Goal: Task Accomplishment & Management: Use online tool/utility

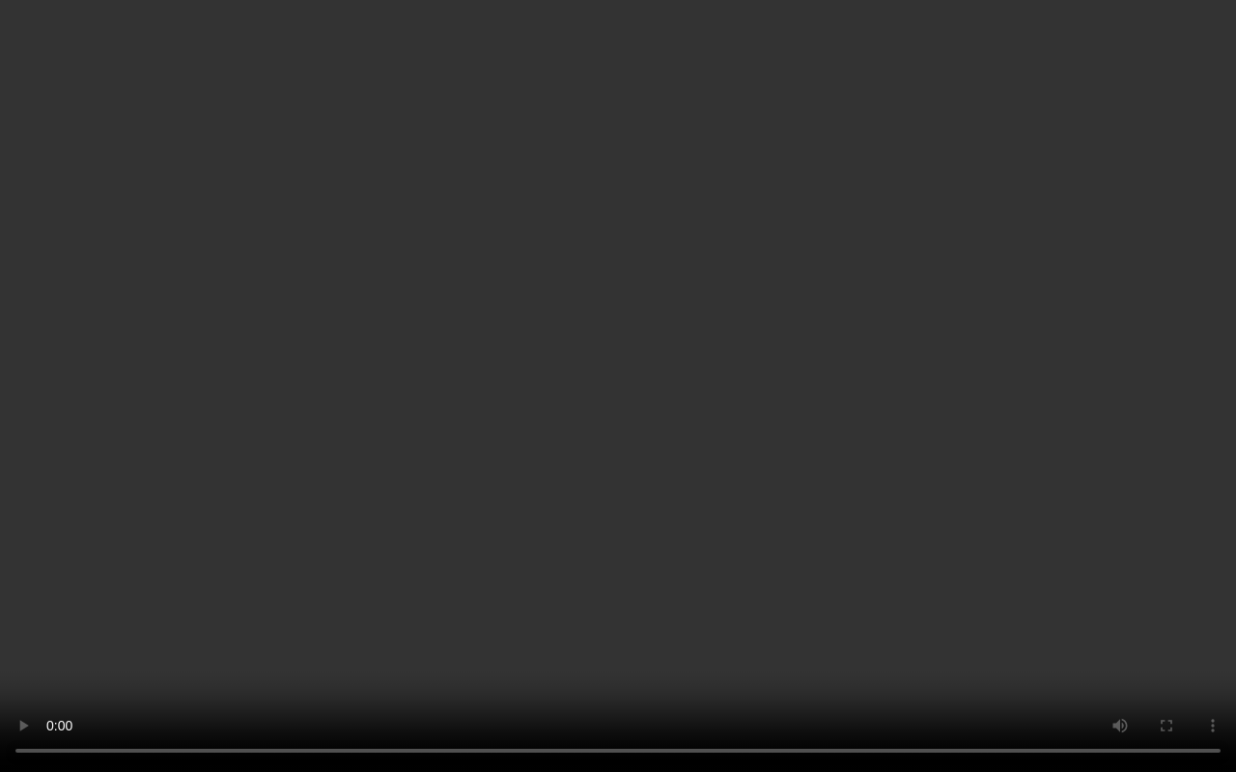
click at [418, 446] on video at bounding box center [618, 386] width 1236 height 772
click at [691, 485] on video at bounding box center [618, 386] width 1236 height 772
click at [830, 519] on video at bounding box center [618, 386] width 1236 height 772
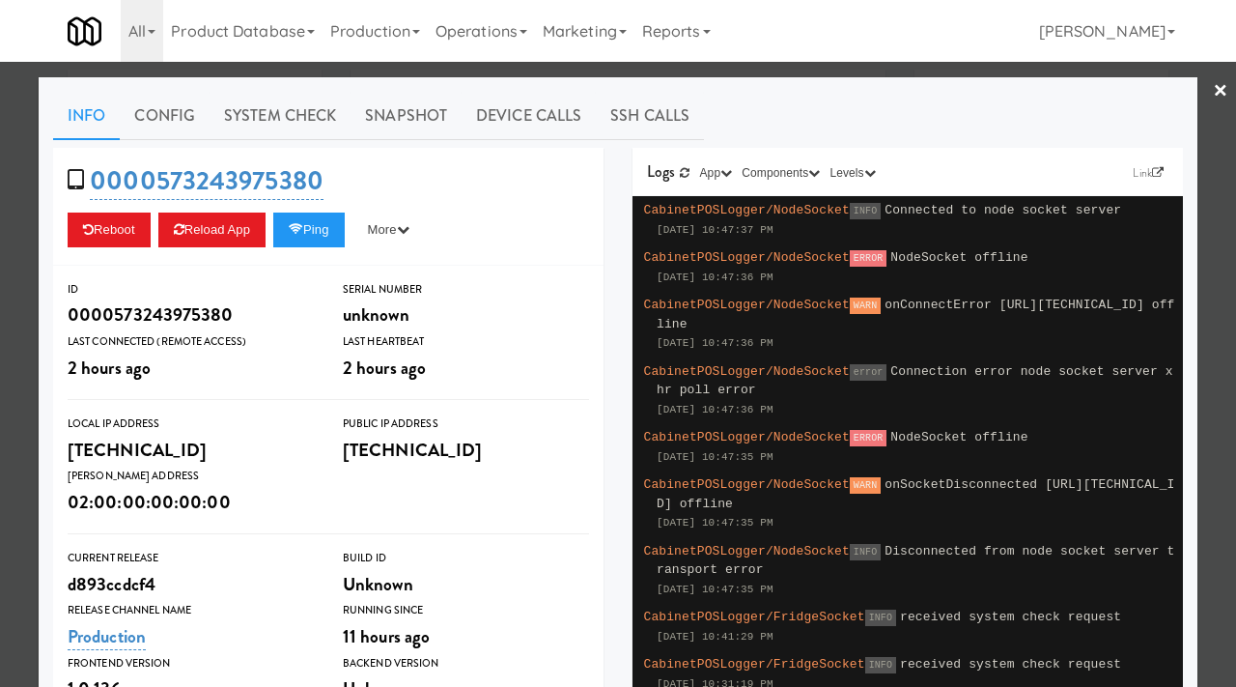
scroll to position [47, 0]
click at [0, 151] on div at bounding box center [618, 343] width 1236 height 687
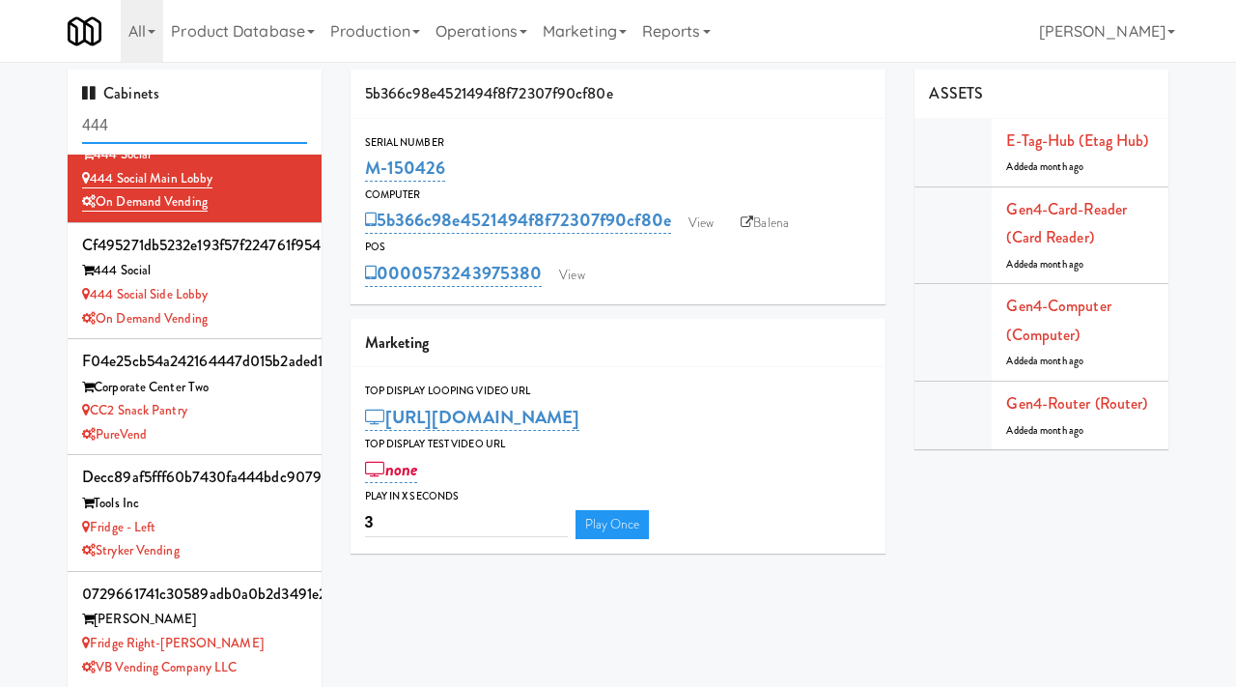
click at [145, 115] on input "444" at bounding box center [194, 126] width 225 height 36
drag, startPoint x: 145, startPoint y: 115, endPoint x: 109, endPoint y: 119, distance: 35.9
click at [109, 119] on input "444" at bounding box center [194, 126] width 225 height 36
paste input "Notre Dame - Cooler"
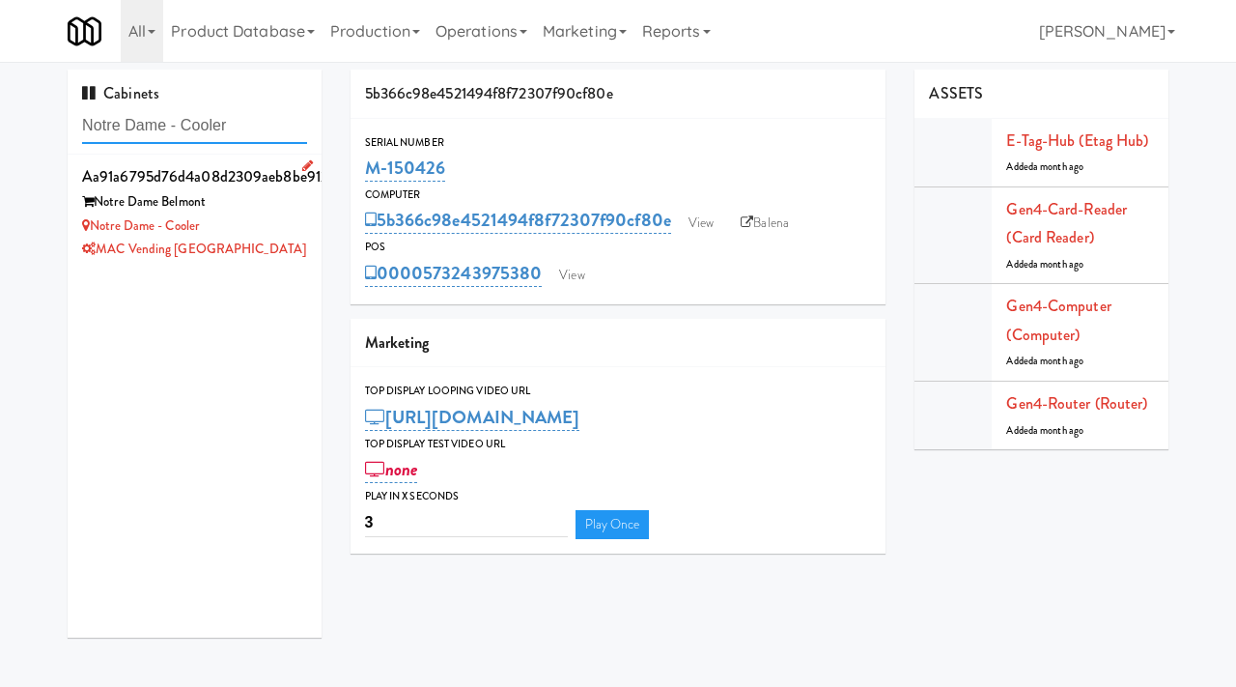
type input "Notre Dame - Cooler"
click at [258, 232] on div "Notre Dame - Cooler" at bounding box center [194, 226] width 225 height 24
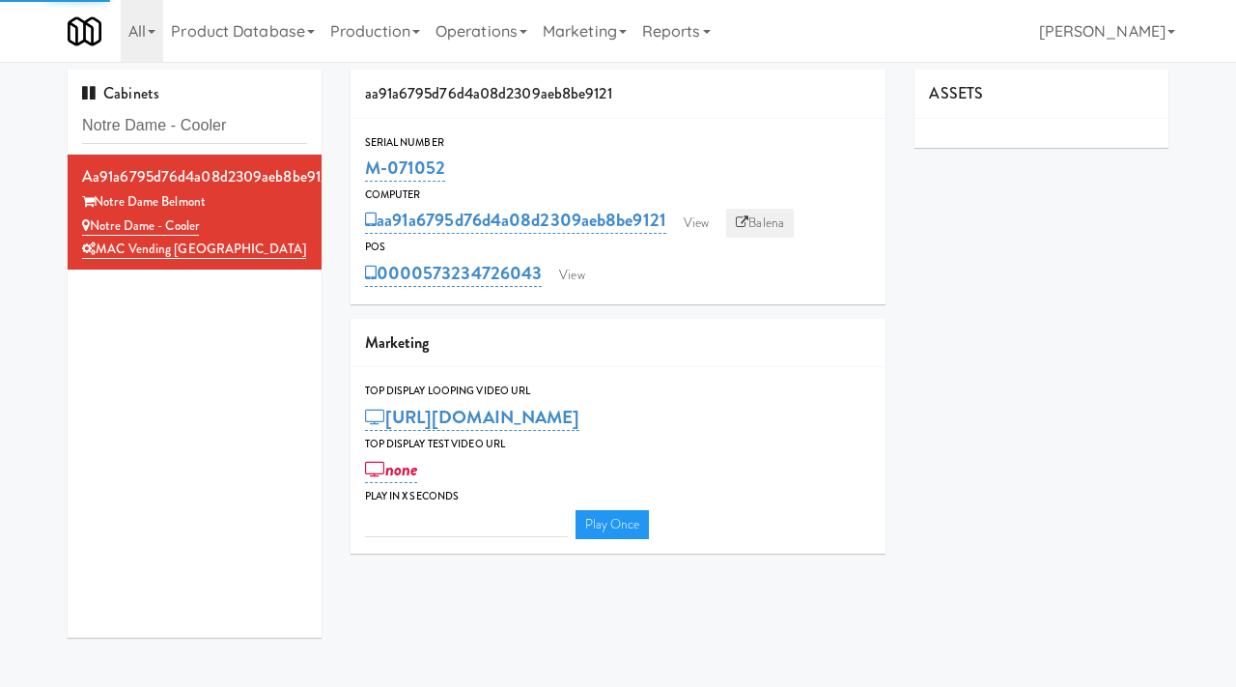
type input "3"
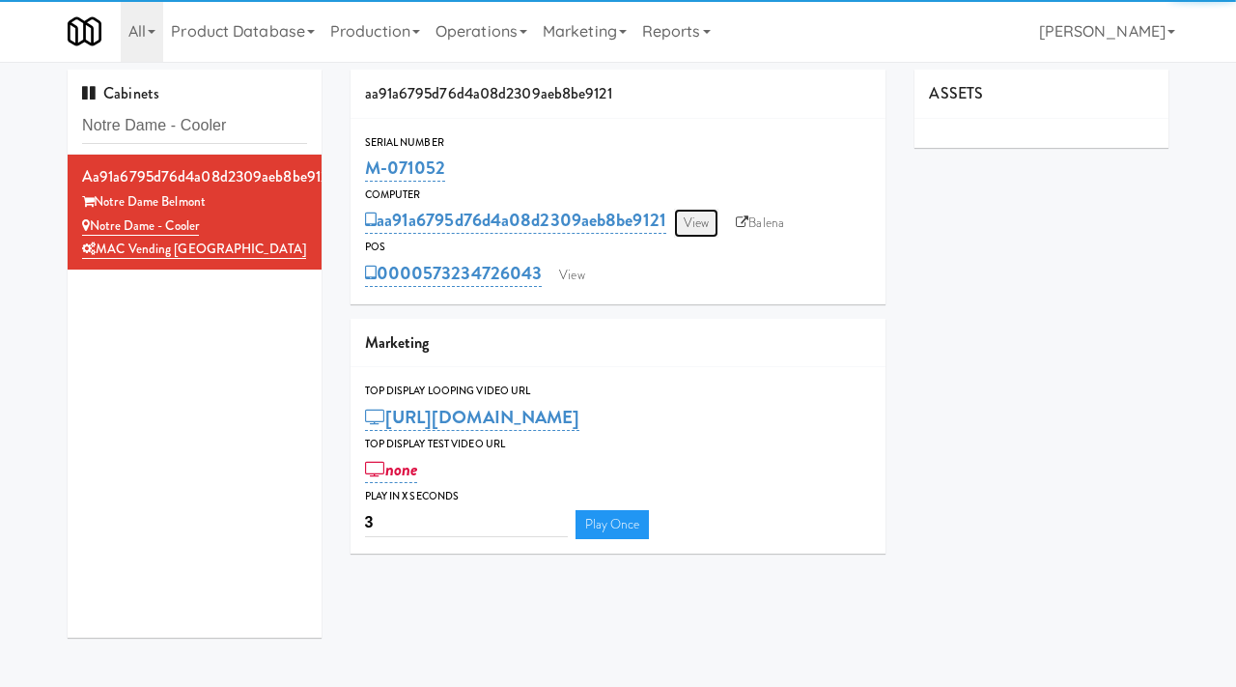
click at [699, 210] on link "View" at bounding box center [696, 223] width 44 height 29
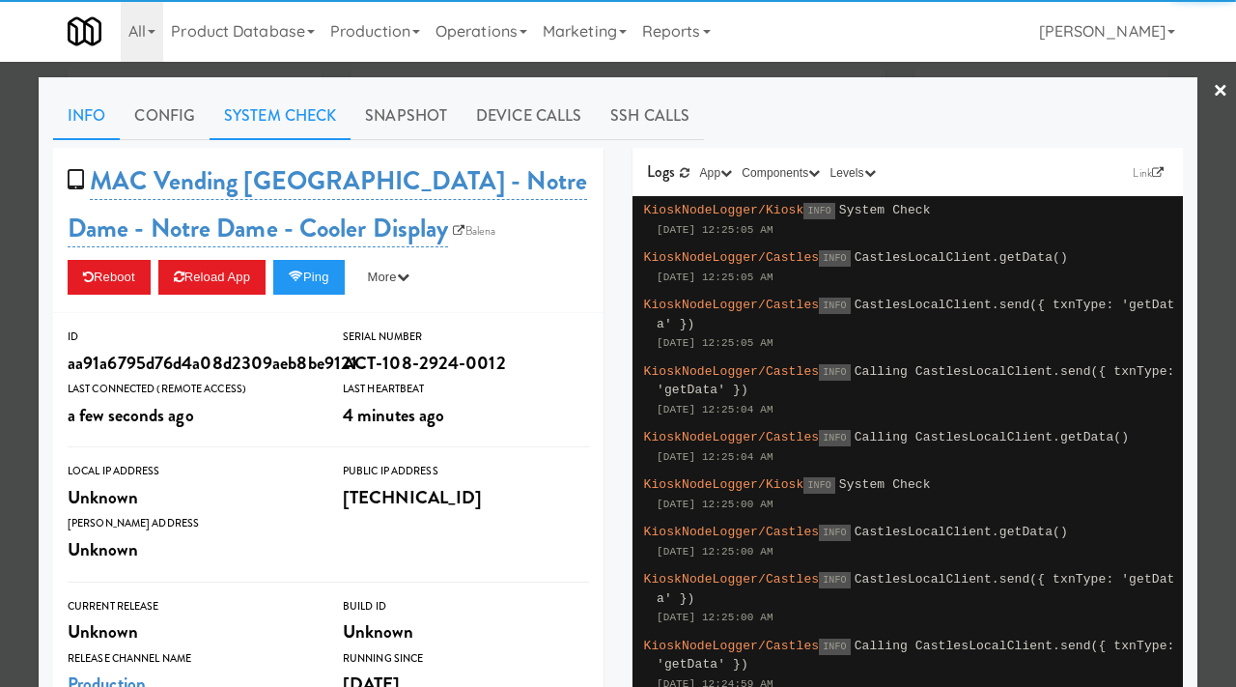
click at [304, 122] on link "System Check" at bounding box center [280, 116] width 141 height 48
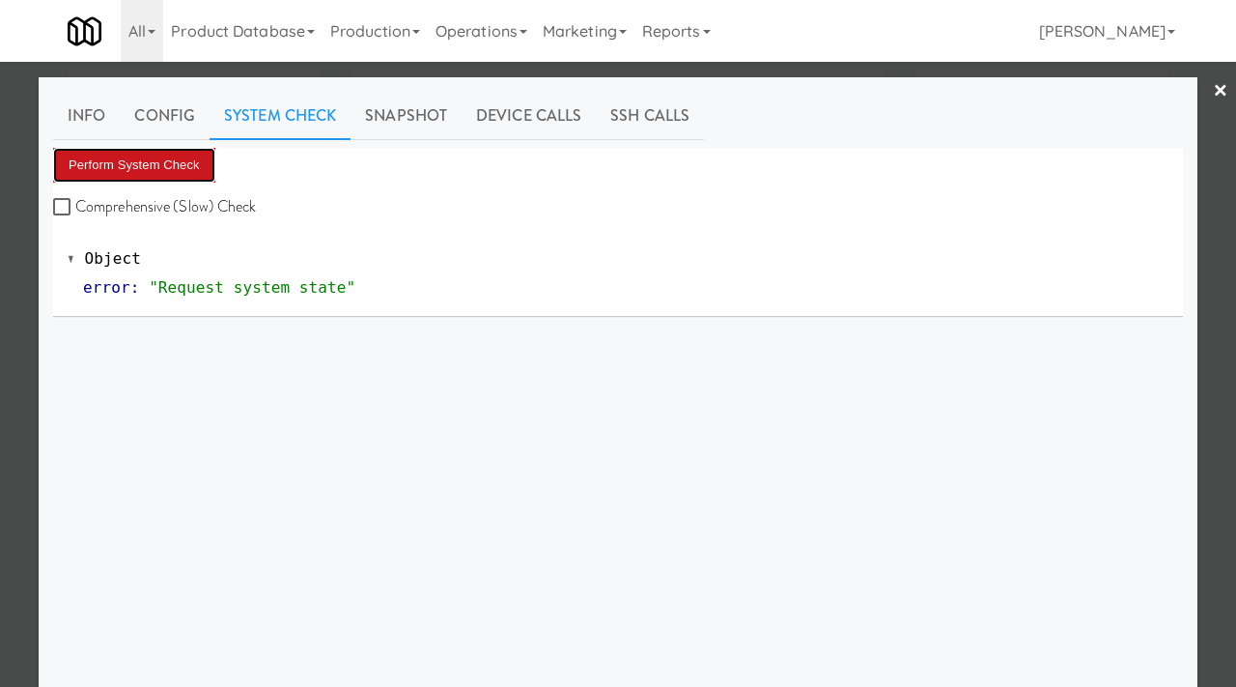
click at [158, 159] on button "Perform System Check" at bounding box center [134, 165] width 162 height 35
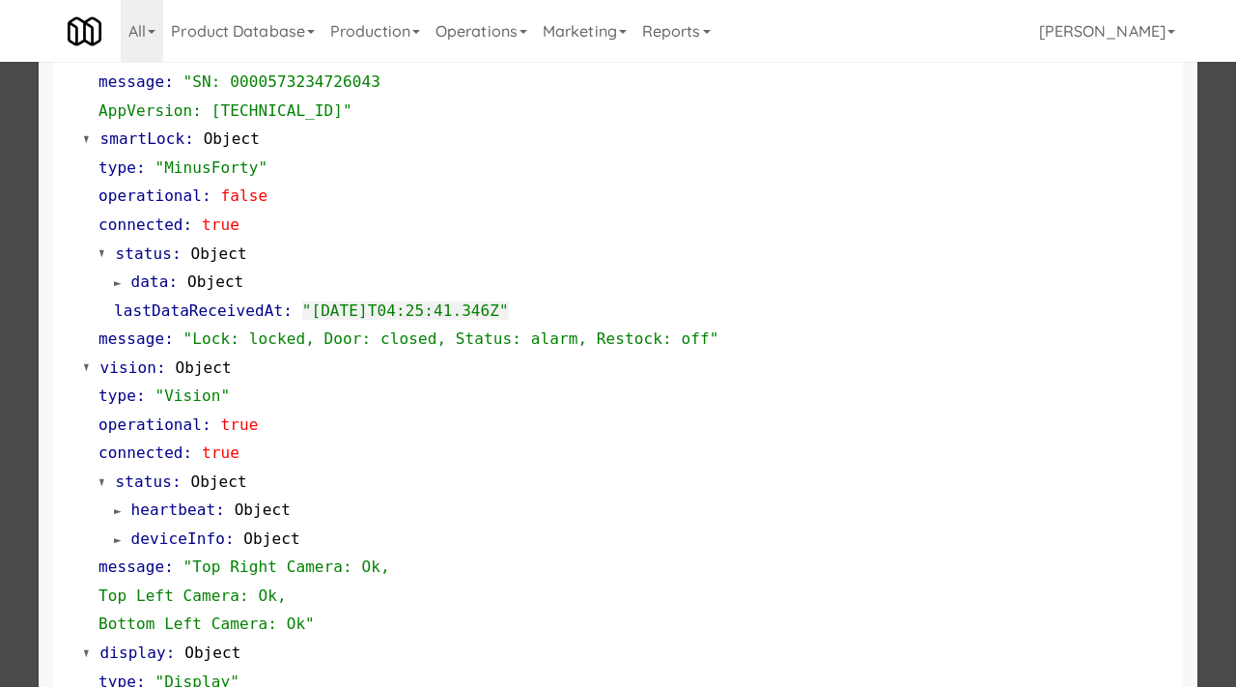
scroll to position [421, 0]
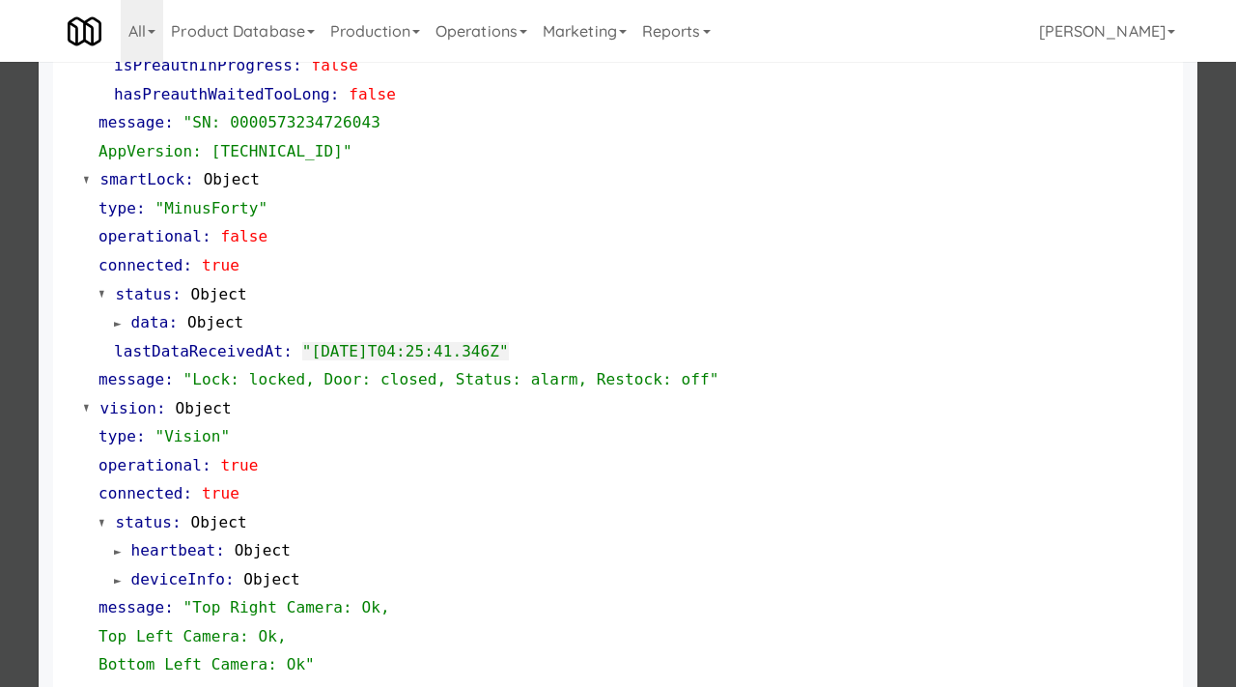
click at [21, 365] on div at bounding box center [618, 343] width 1236 height 687
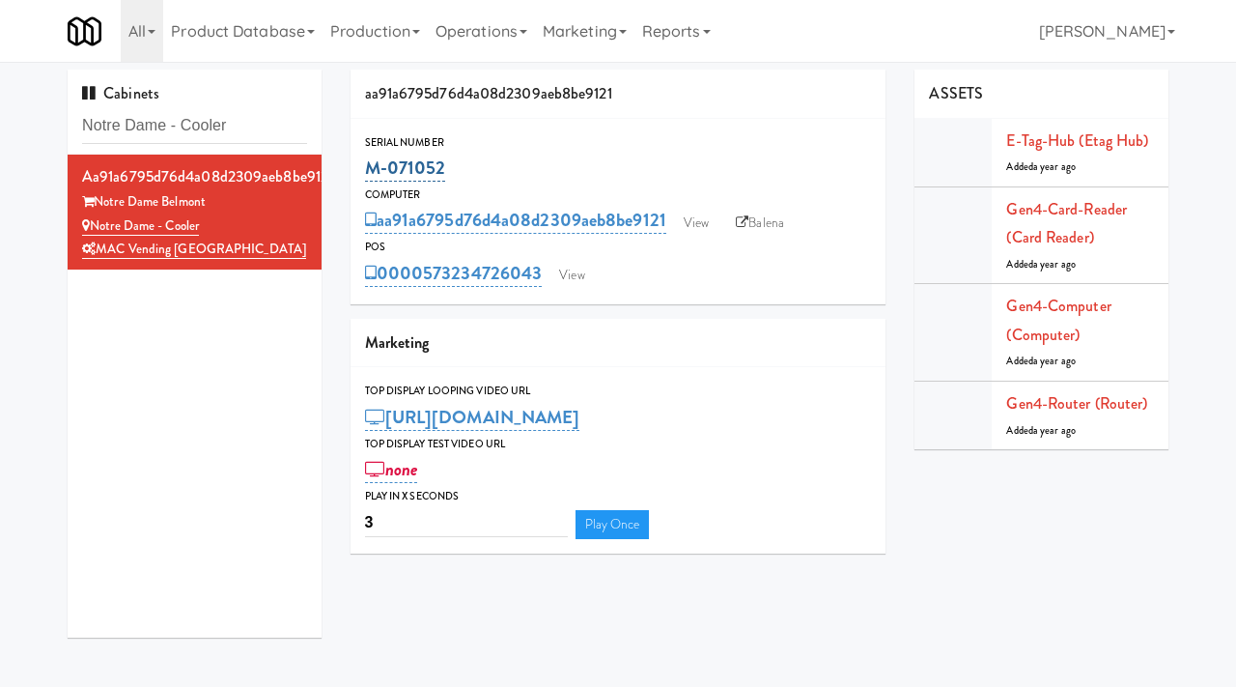
drag, startPoint x: 458, startPoint y: 168, endPoint x: 365, endPoint y: 171, distance: 92.8
click at [365, 171] on div "M-071052" at bounding box center [618, 168] width 507 height 33
copy link "M-071052"
